Goal: Consume media (video, audio)

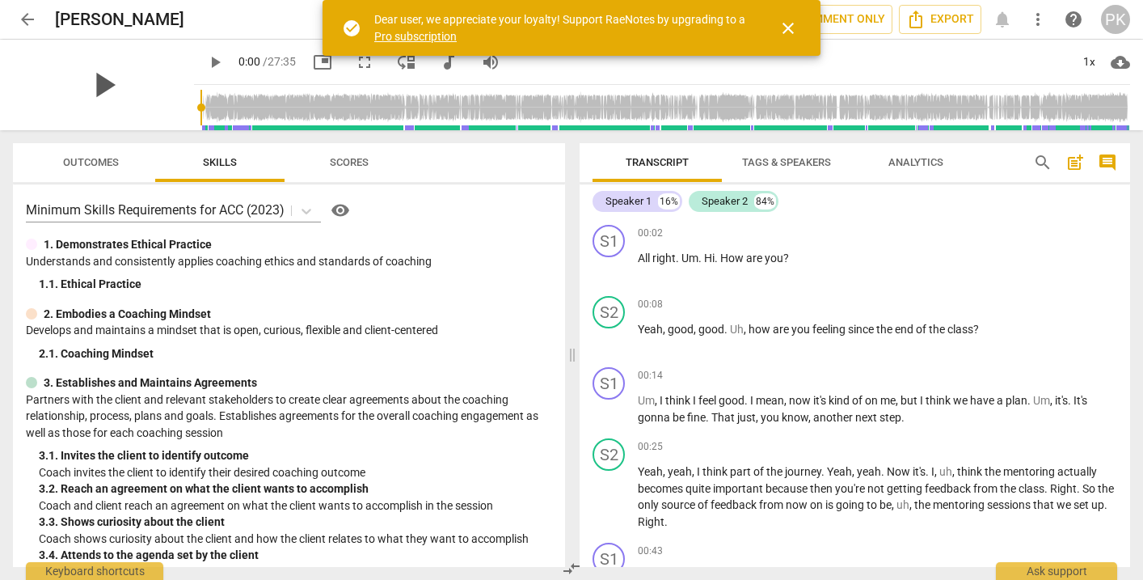
click at [95, 79] on span "play_arrow" at bounding box center [103, 85] width 42 height 42
click at [96, 79] on span "pause" at bounding box center [103, 85] width 42 height 42
click at [96, 78] on span "play_arrow" at bounding box center [103, 85] width 42 height 42
click at [791, 28] on span "close" at bounding box center [788, 28] width 19 height 19
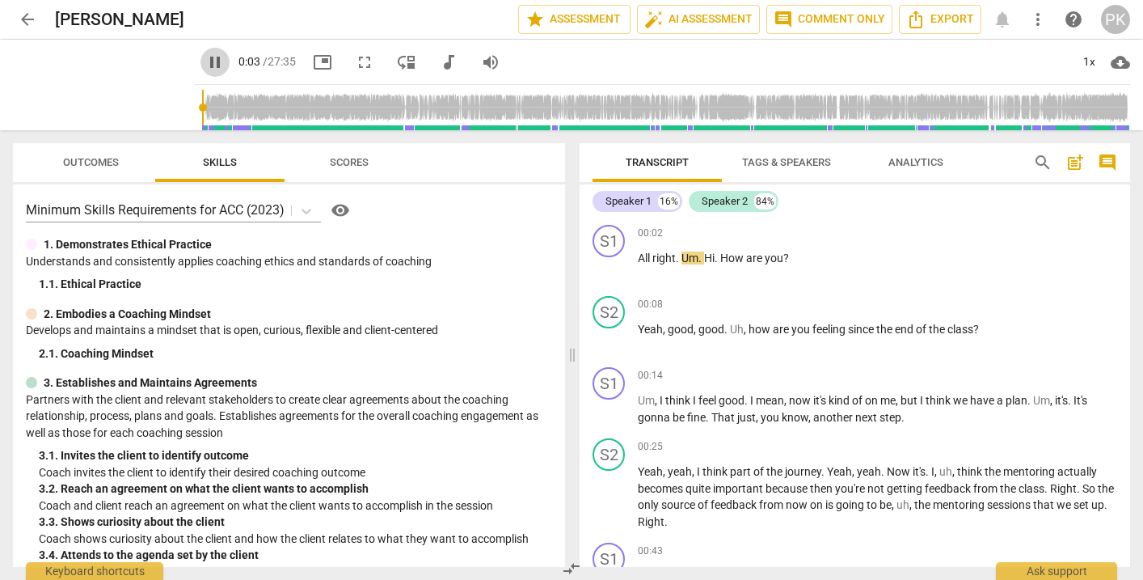
click at [205, 61] on span "pause" at bounding box center [214, 62] width 19 height 19
click at [205, 62] on span "play_arrow" at bounding box center [214, 62] width 19 height 19
click at [101, 93] on span "pause" at bounding box center [103, 85] width 42 height 42
click at [101, 93] on span "play_arrow" at bounding box center [103, 85] width 42 height 42
click at [205, 62] on span "pause" at bounding box center [214, 62] width 19 height 19
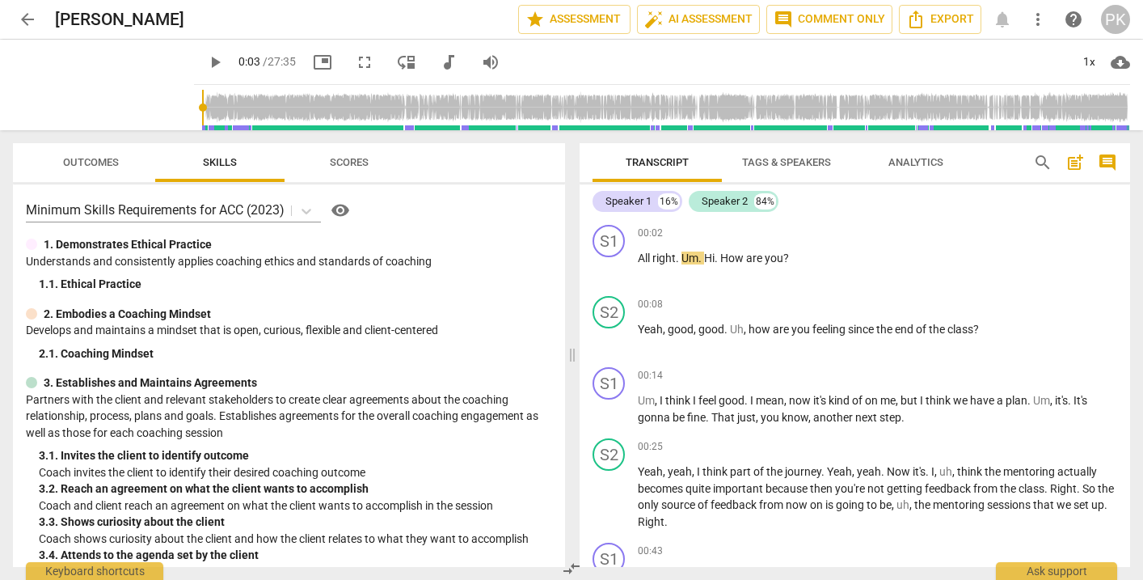
type input "4"
click at [22, 16] on span "arrow_back" at bounding box center [27, 19] width 19 height 19
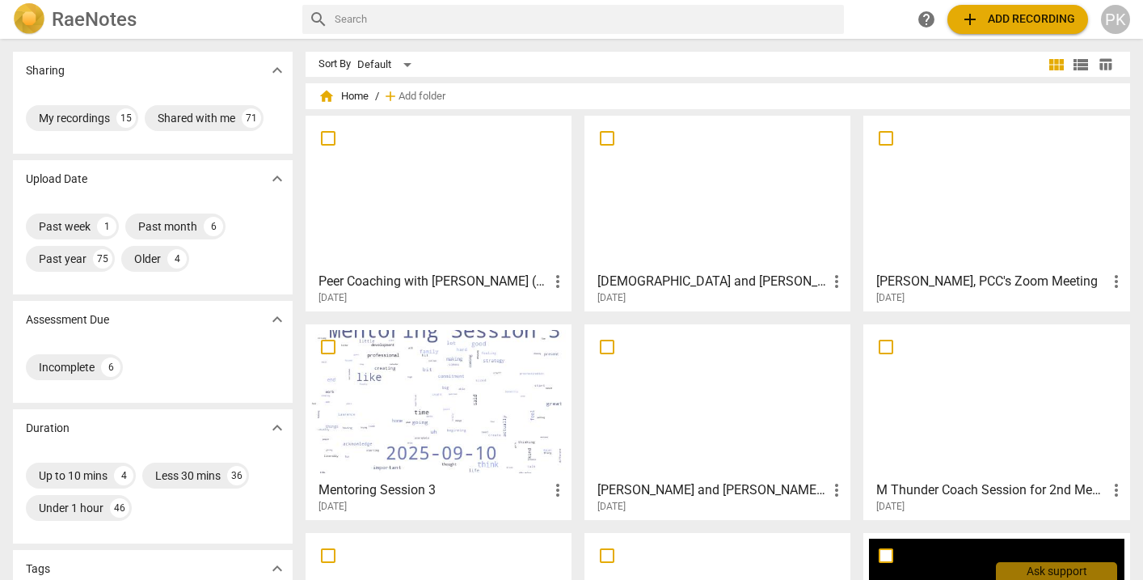
click at [378, 395] on div at bounding box center [438, 401] width 255 height 143
